Goal: Task Accomplishment & Management: Complete application form

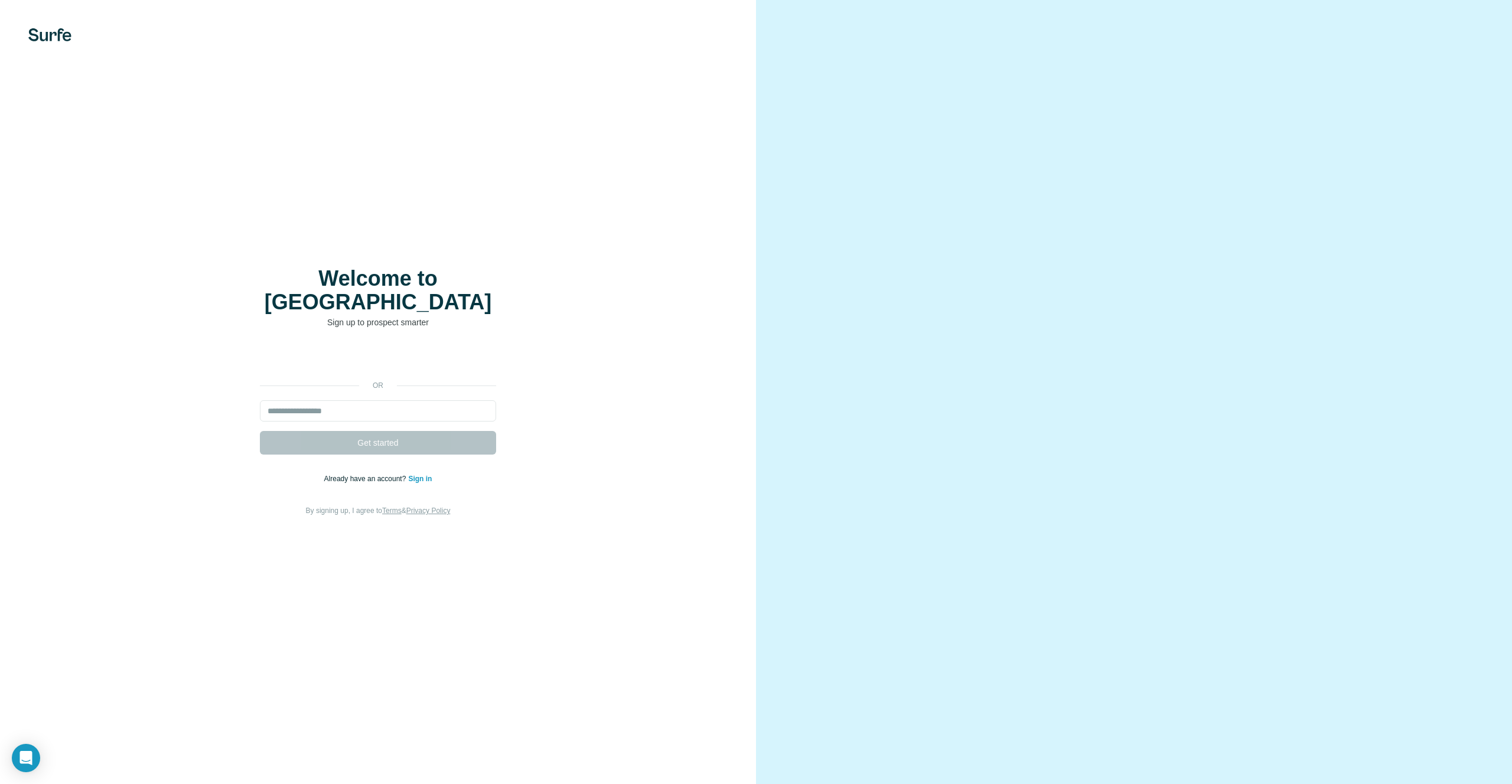
click at [307, 69] on div "Welcome to Surfe Sign up to prospect smarter or Get started Already have an acc…" at bounding box center [378, 392] width 756 height 784
click at [676, 238] on div "Welcome to Surfe Sign up to prospect smarter or Get started Already have an acc…" at bounding box center [378, 392] width 756 height 784
click at [879, 281] on div at bounding box center [1134, 392] width 756 height 784
click at [310, 139] on div "Welcome to Surfe Sign up to prospect smarter or Get started Already have an acc…" at bounding box center [378, 392] width 756 height 784
click at [457, 536] on div "Welcome to Surfe Sign up to prospect smarter or Get started Already have an acc…" at bounding box center [378, 392] width 756 height 784
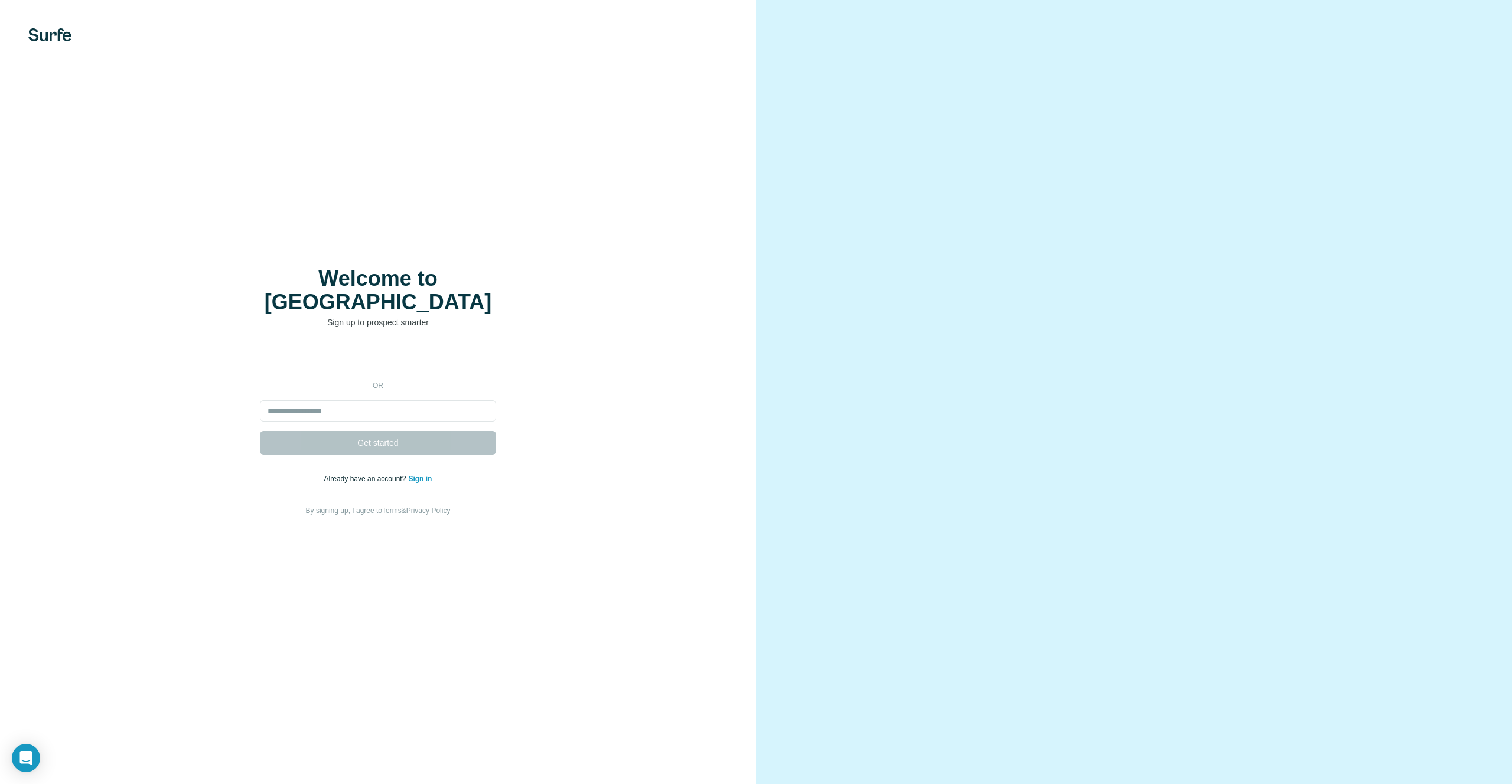
click at [895, 179] on div at bounding box center [1134, 392] width 756 height 784
click at [370, 400] on input "email" at bounding box center [378, 410] width 236 height 21
click at [94, 179] on div "Welcome to Surfe Sign up to prospect smarter or Get started Already have an acc…" at bounding box center [378, 392] width 756 height 784
click at [185, 491] on div "or Get started Already have an account? Sign in By signing up, I agree to Terms…" at bounding box center [378, 432] width 709 height 170
click at [100, 160] on div "Welcome to Surfe Sign up to prospect smarter or Get started Already have an acc…" at bounding box center [378, 392] width 756 height 784
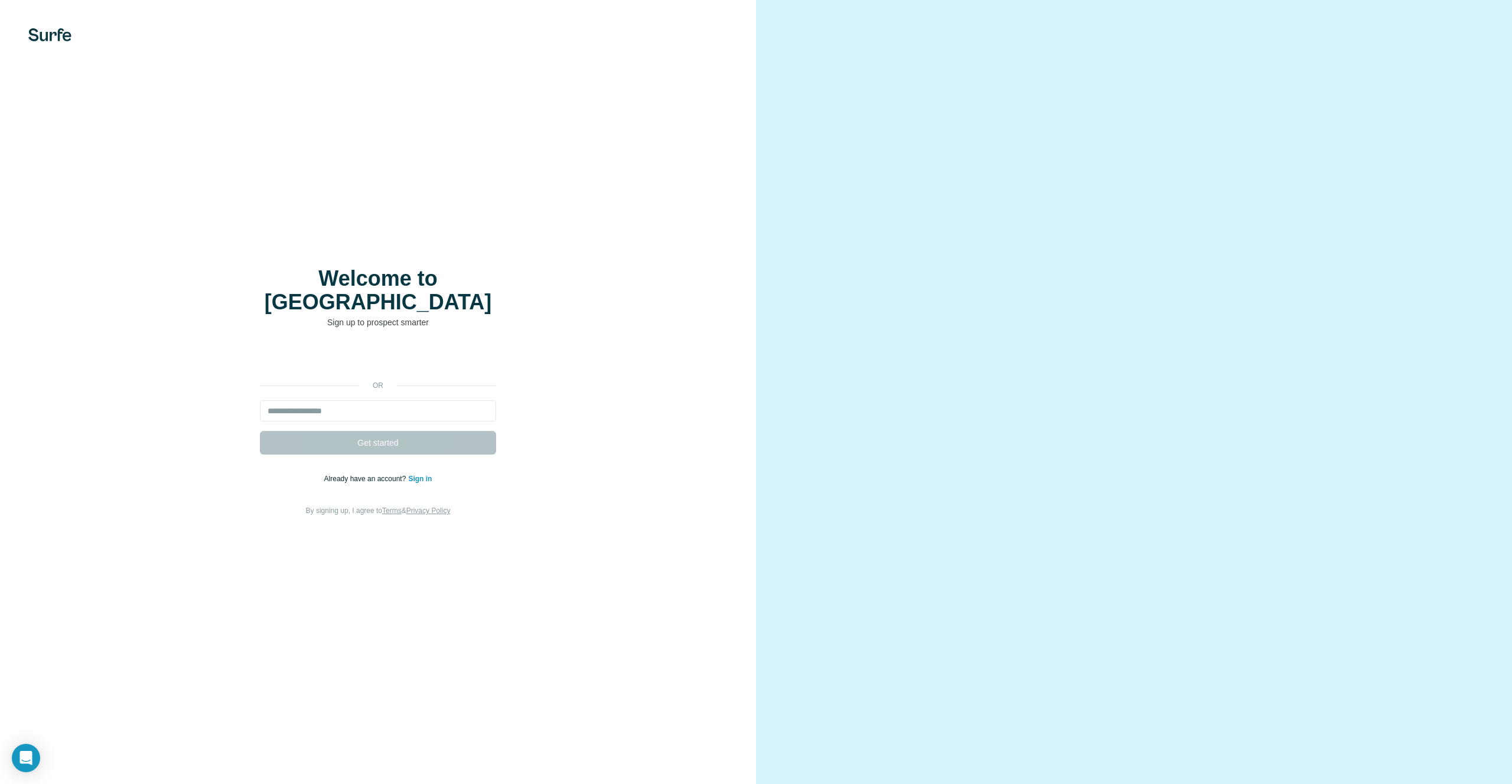
drag, startPoint x: 384, startPoint y: 136, endPoint x: 388, endPoint y: 132, distance: 5.7
click at [384, 136] on div "Welcome to Surfe Sign up to prospect smarter or Get started Already have an acc…" at bounding box center [378, 392] width 756 height 784
